Goal: Information Seeking & Learning: Learn about a topic

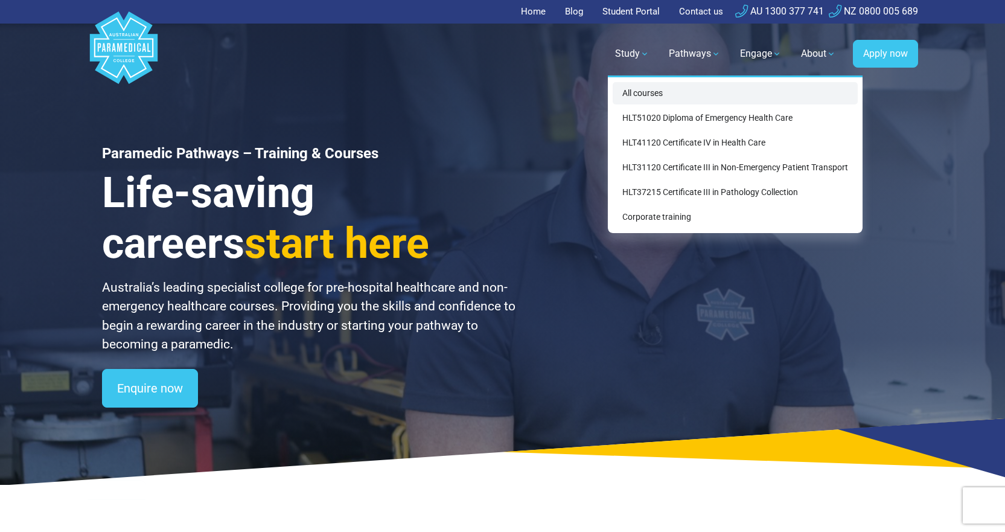
click at [652, 91] on link "All courses" at bounding box center [734, 93] width 245 height 22
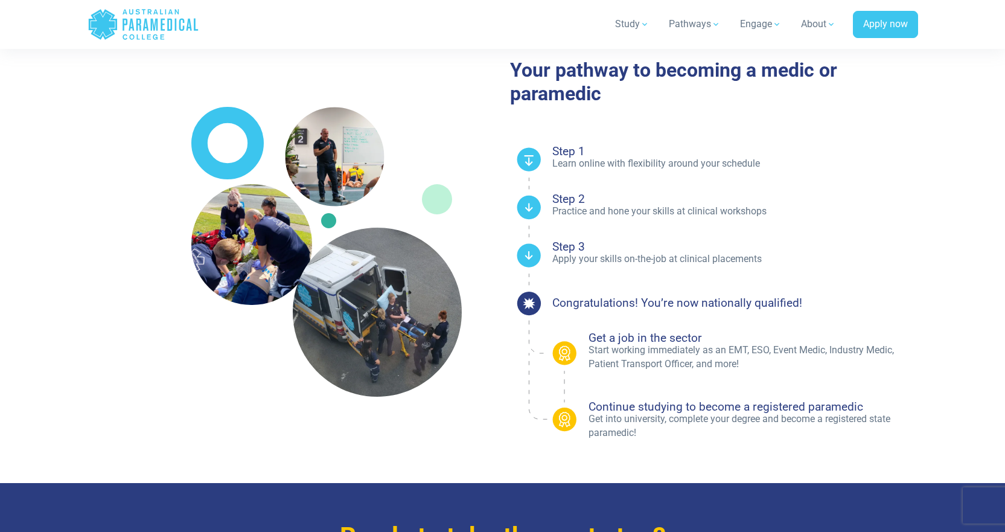
scroll to position [784, 0]
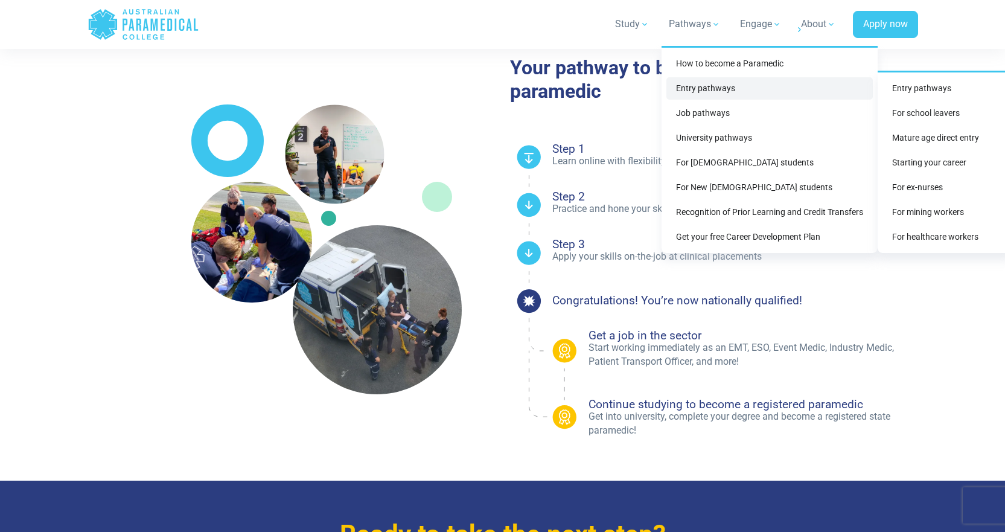
click at [699, 94] on link "Entry pathways" at bounding box center [769, 88] width 206 height 22
click at [929, 91] on link "Entry pathways" at bounding box center [945, 88] width 126 height 22
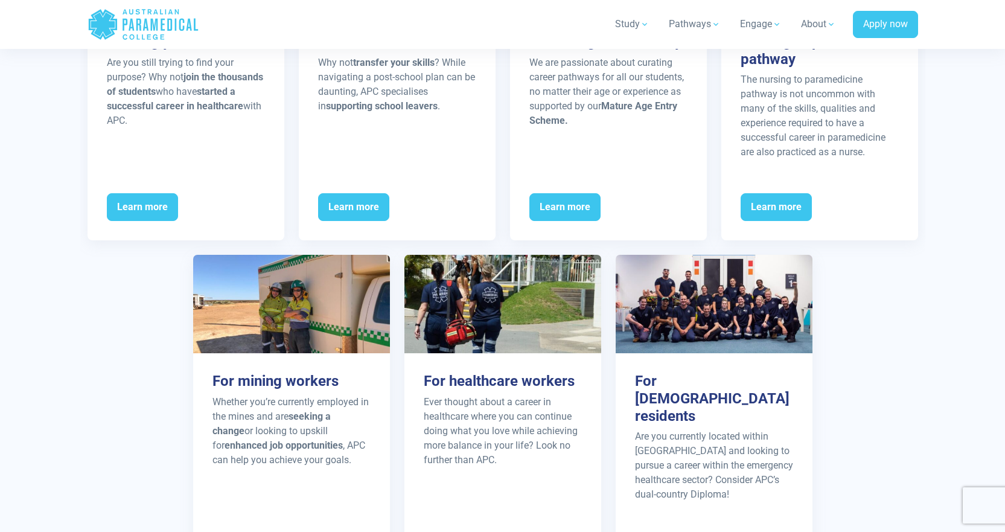
scroll to position [1569, 0]
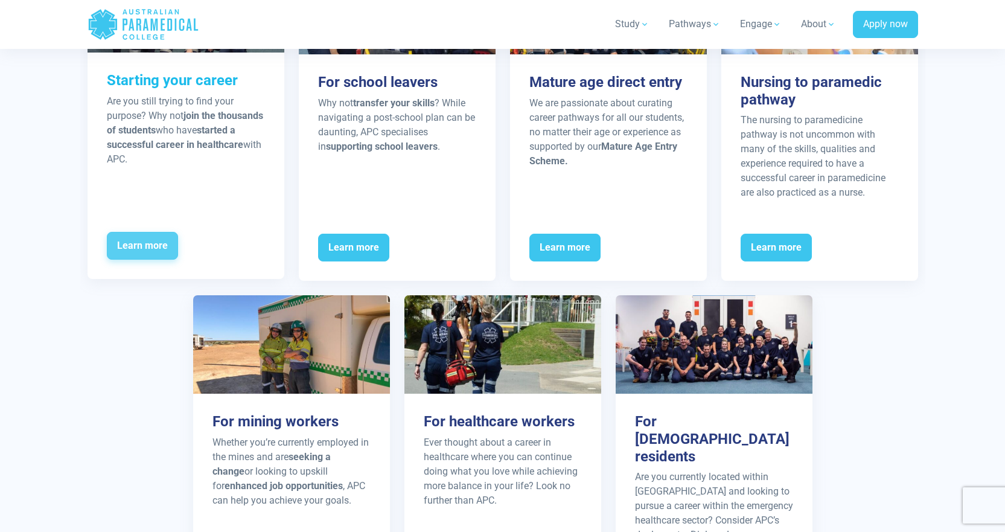
click at [142, 245] on span "Learn more" at bounding box center [142, 246] width 71 height 28
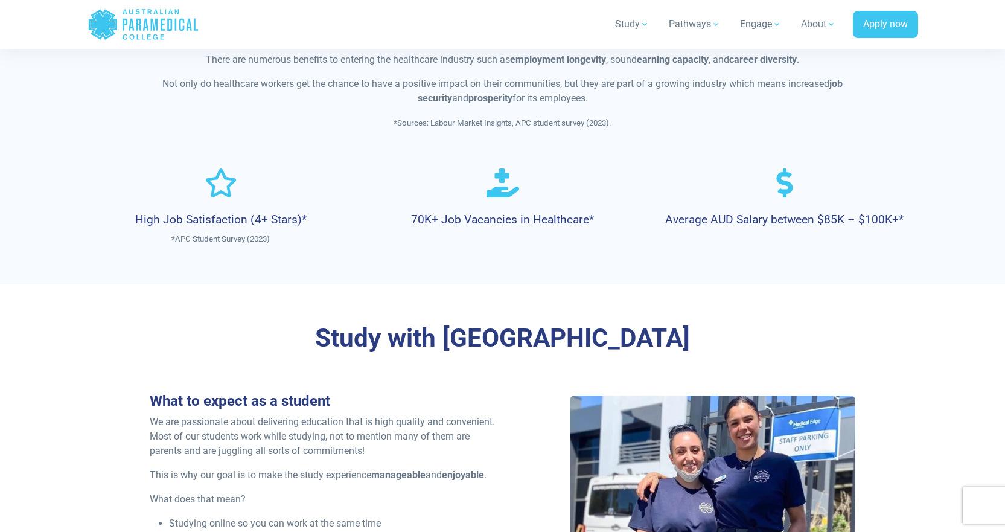
scroll to position [784, 0]
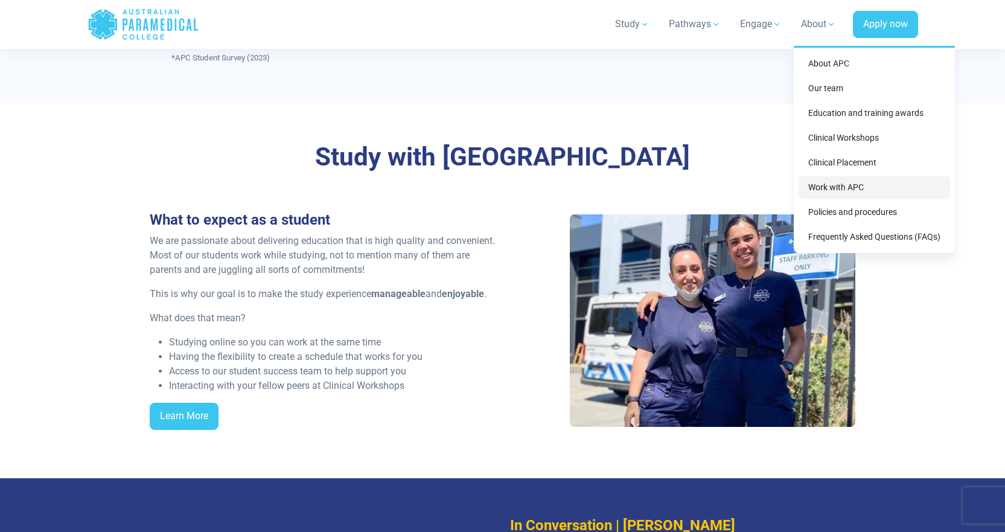
click at [868, 185] on link "Work with APC" at bounding box center [873, 187] width 151 height 22
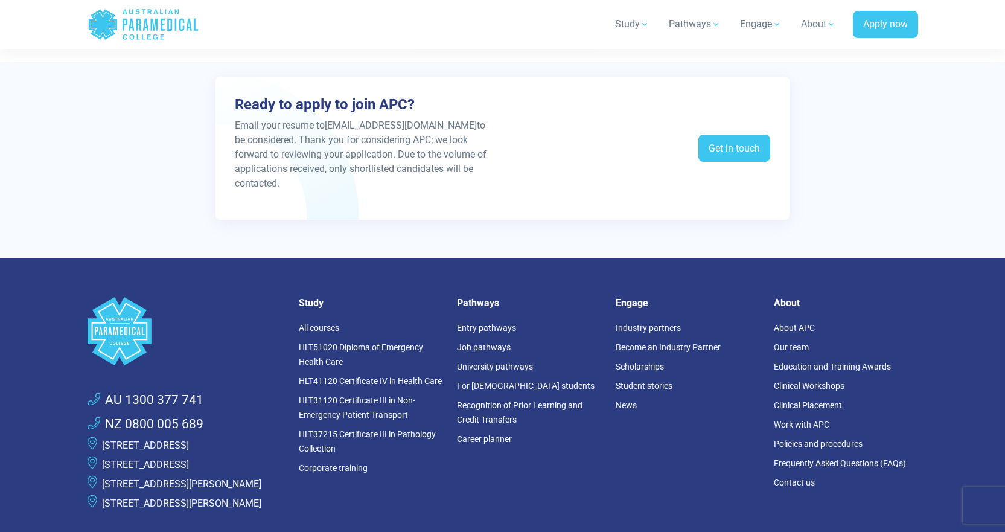
scroll to position [2595, 0]
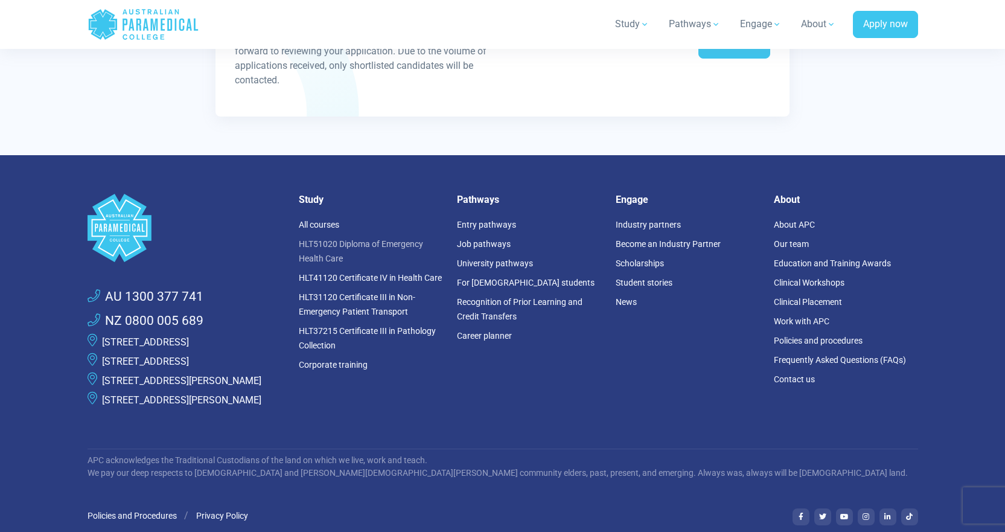
click at [351, 239] on link "HLT51020 Diploma of Emergency Health Care" at bounding box center [361, 251] width 124 height 24
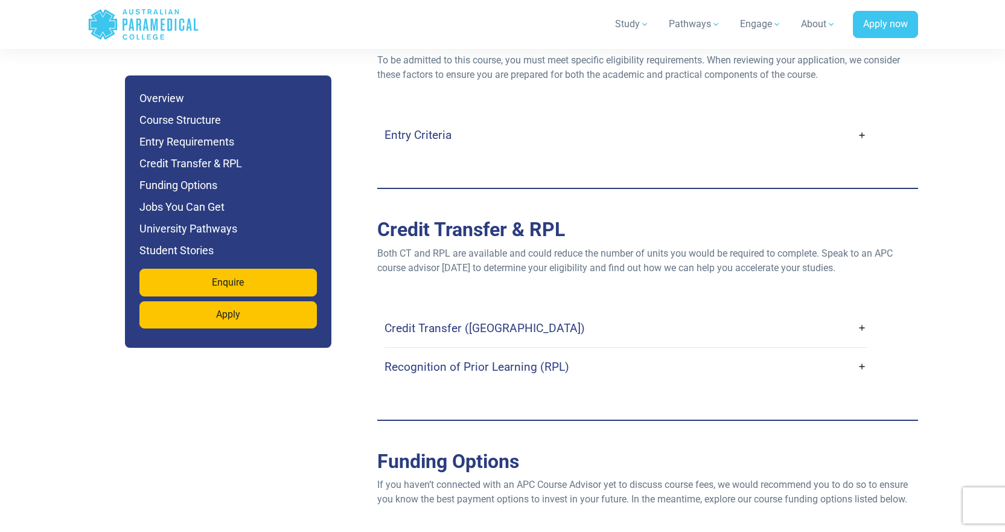
scroll to position [3379, 0]
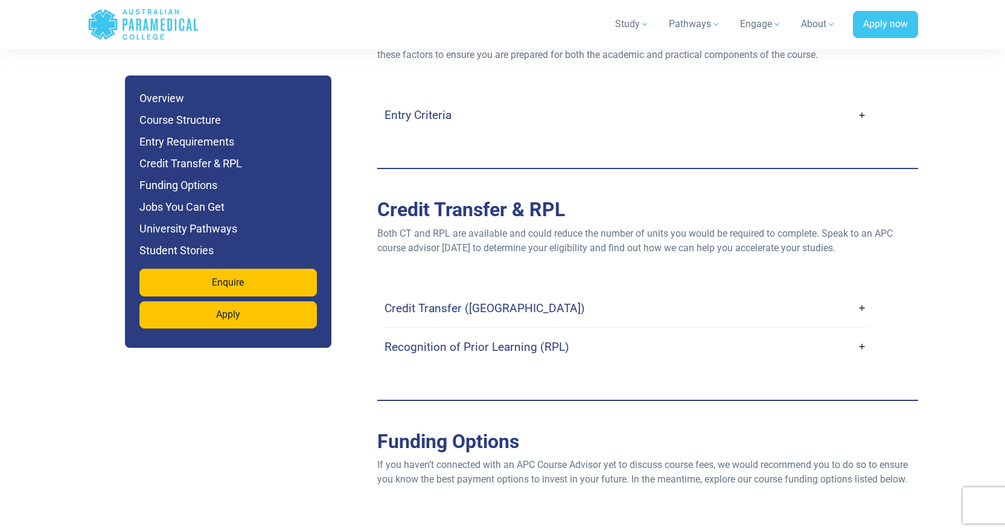
click at [764, 294] on link "Credit Transfer ([GEOGRAPHIC_DATA])" at bounding box center [625, 308] width 482 height 28
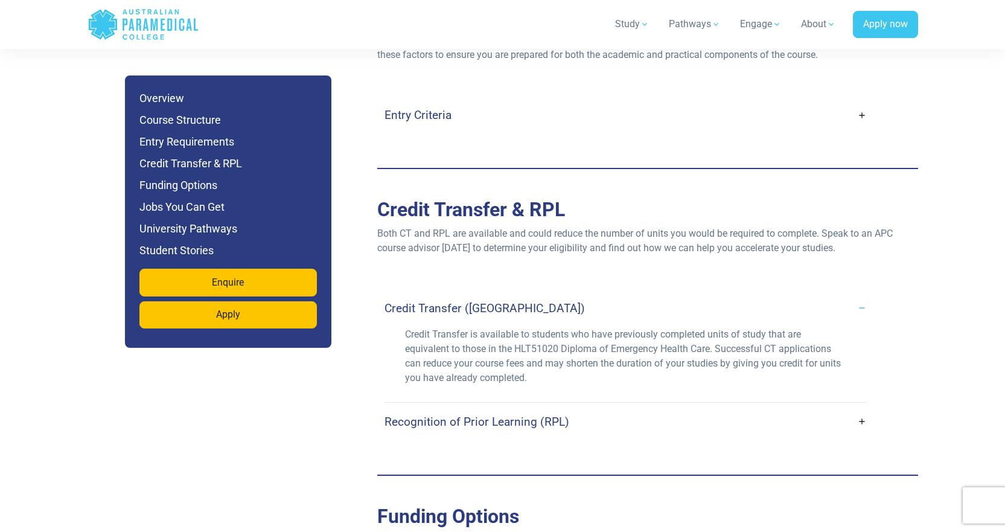
click at [703, 407] on link "Recognition of Prior Learning (RPL)" at bounding box center [625, 421] width 482 height 28
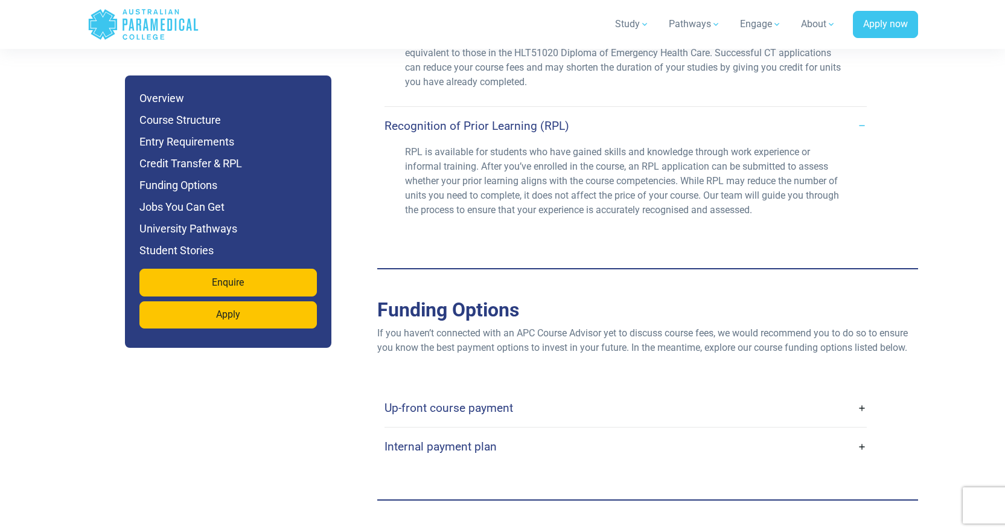
scroll to position [3741, 0]
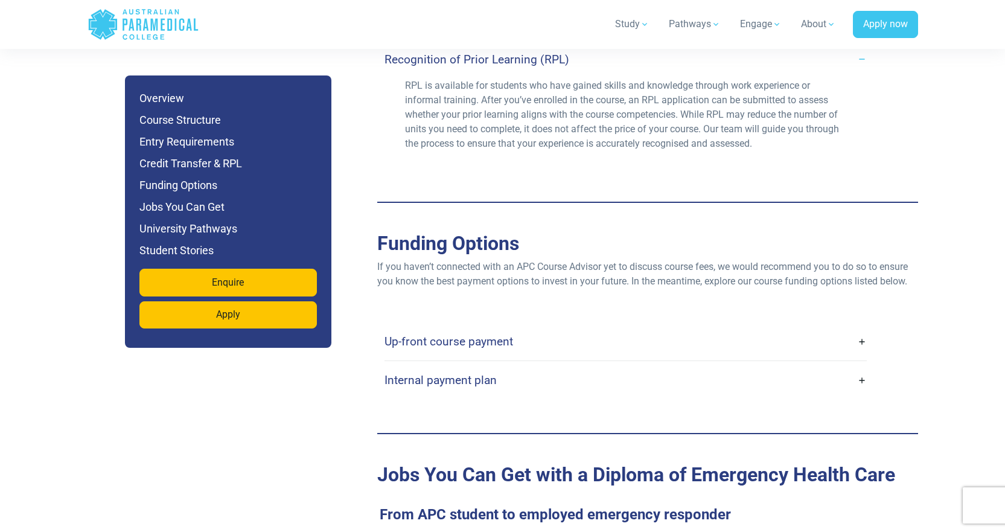
click at [643, 327] on link "Up-front course payment" at bounding box center [625, 341] width 482 height 28
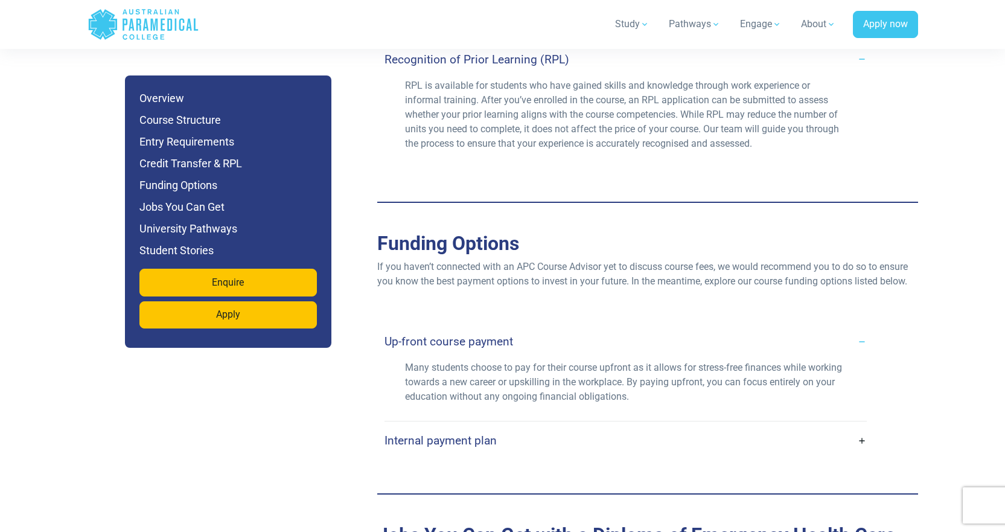
click at [637, 426] on link "Internal payment plan" at bounding box center [625, 440] width 482 height 28
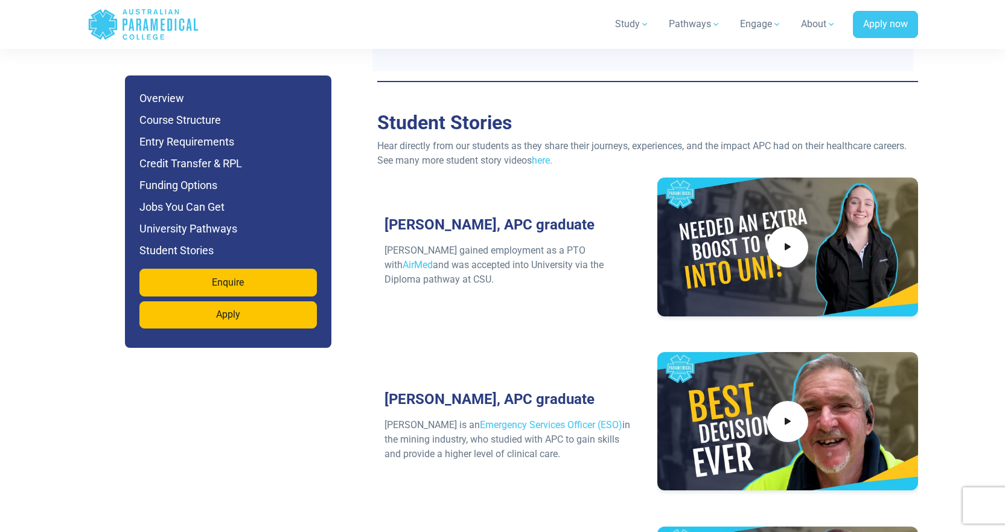
scroll to position [5733, 0]
